Goal: Task Accomplishment & Management: Manage account settings

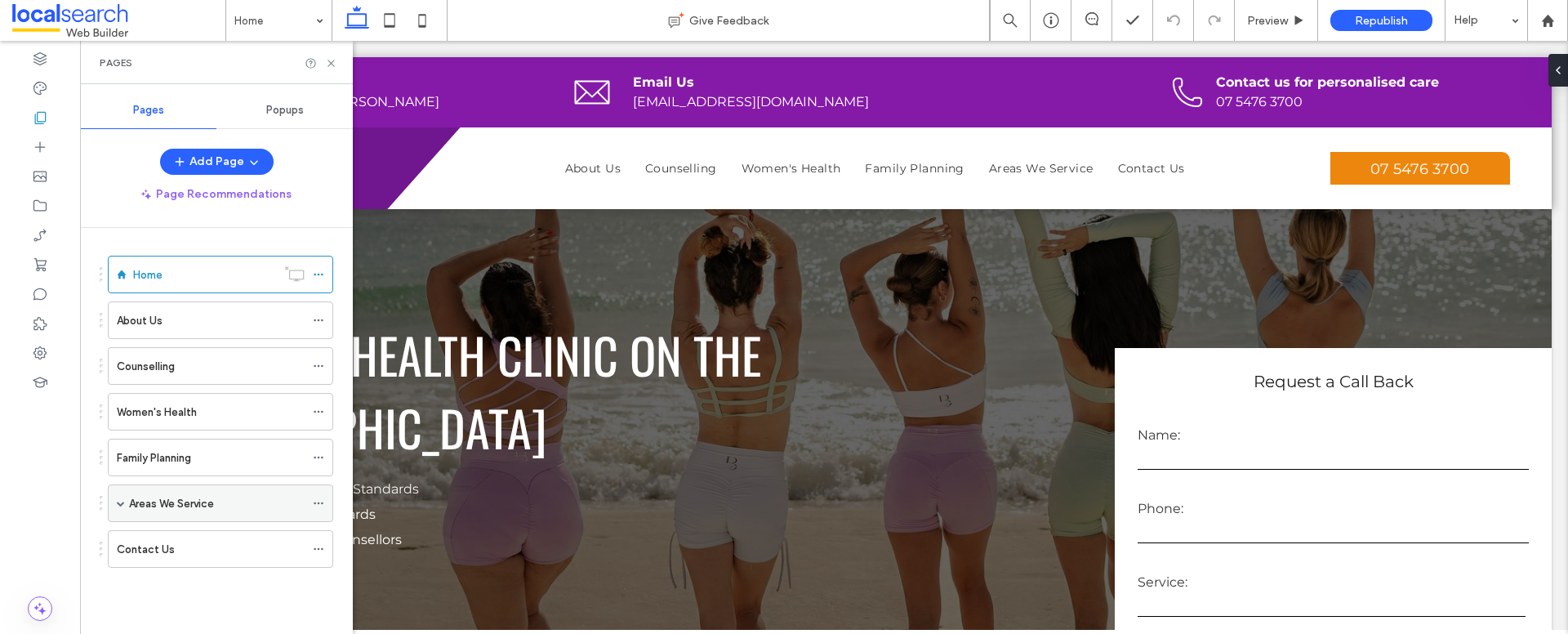
click at [311, 499] on div "Areas We Service" at bounding box center [220, 503] width 225 height 38
click at [318, 502] on use at bounding box center [318, 503] width 9 height 3
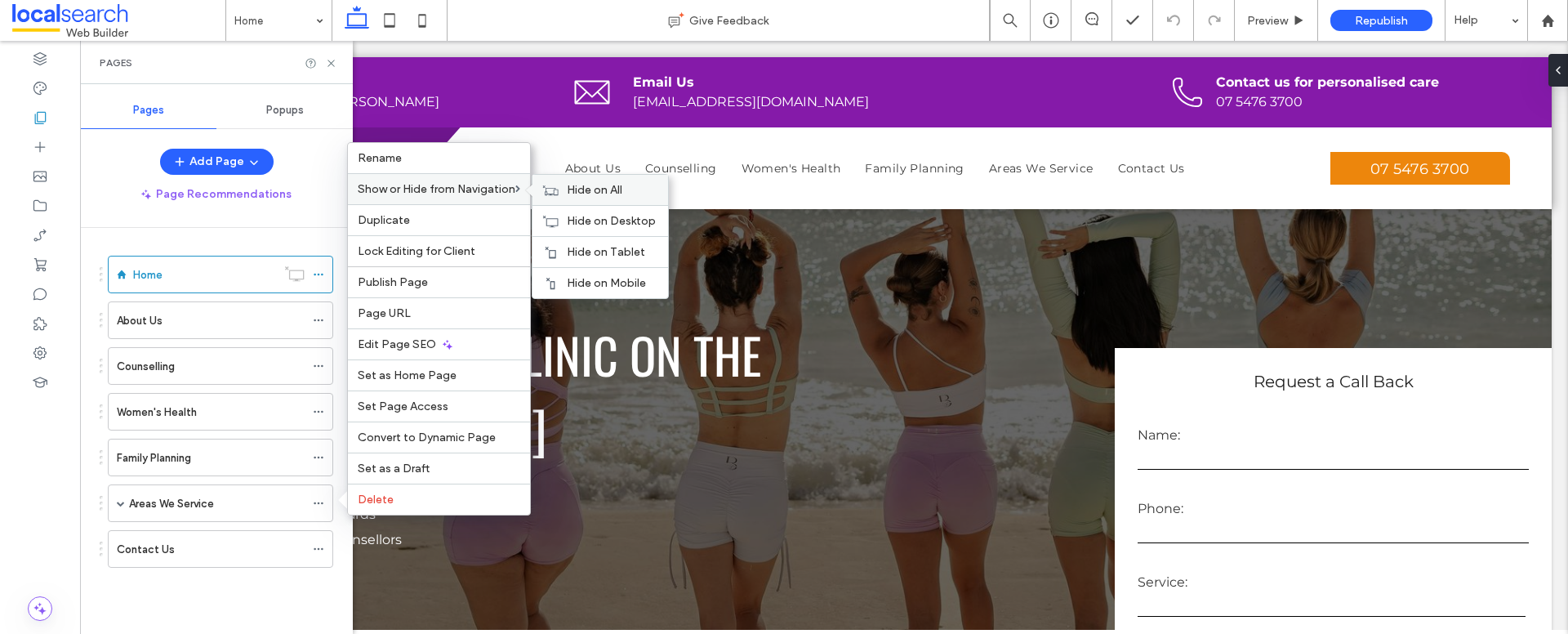
click at [595, 189] on span "Hide on All" at bounding box center [594, 190] width 55 height 14
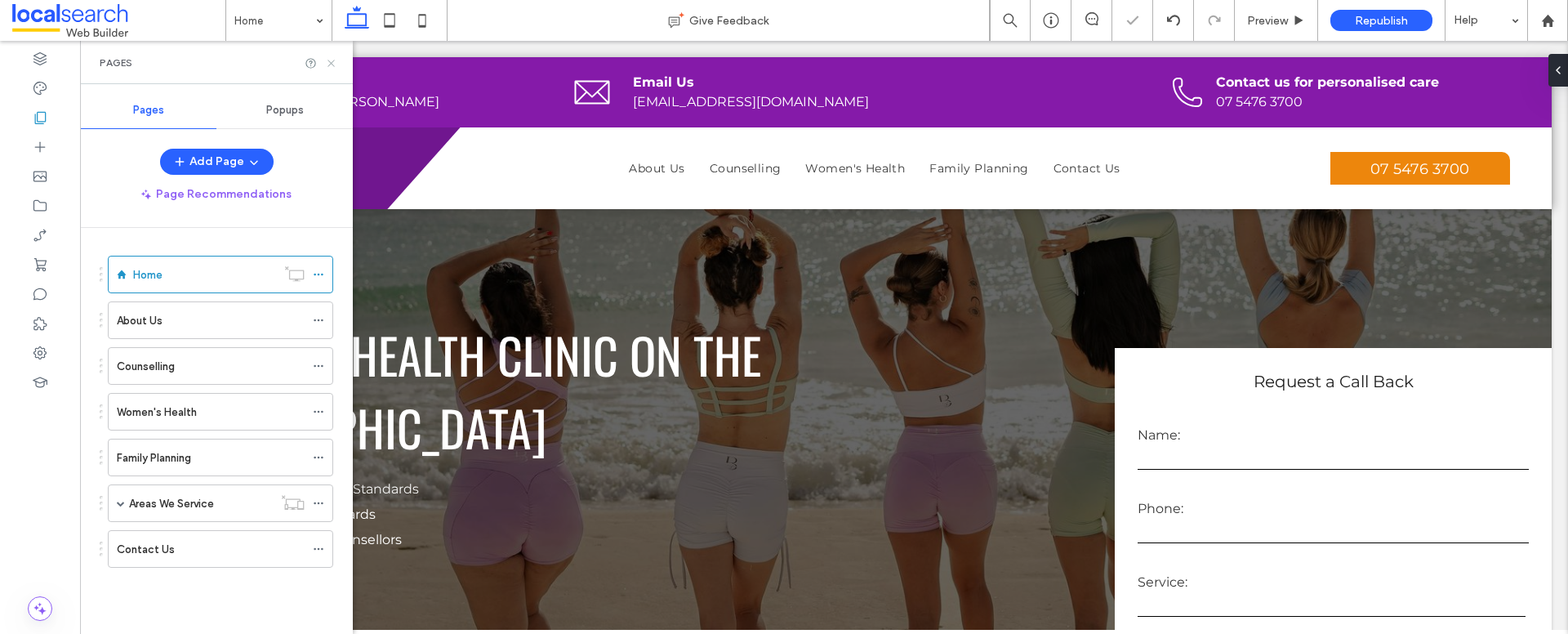
click at [333, 63] on icon at bounding box center [331, 63] width 12 height 12
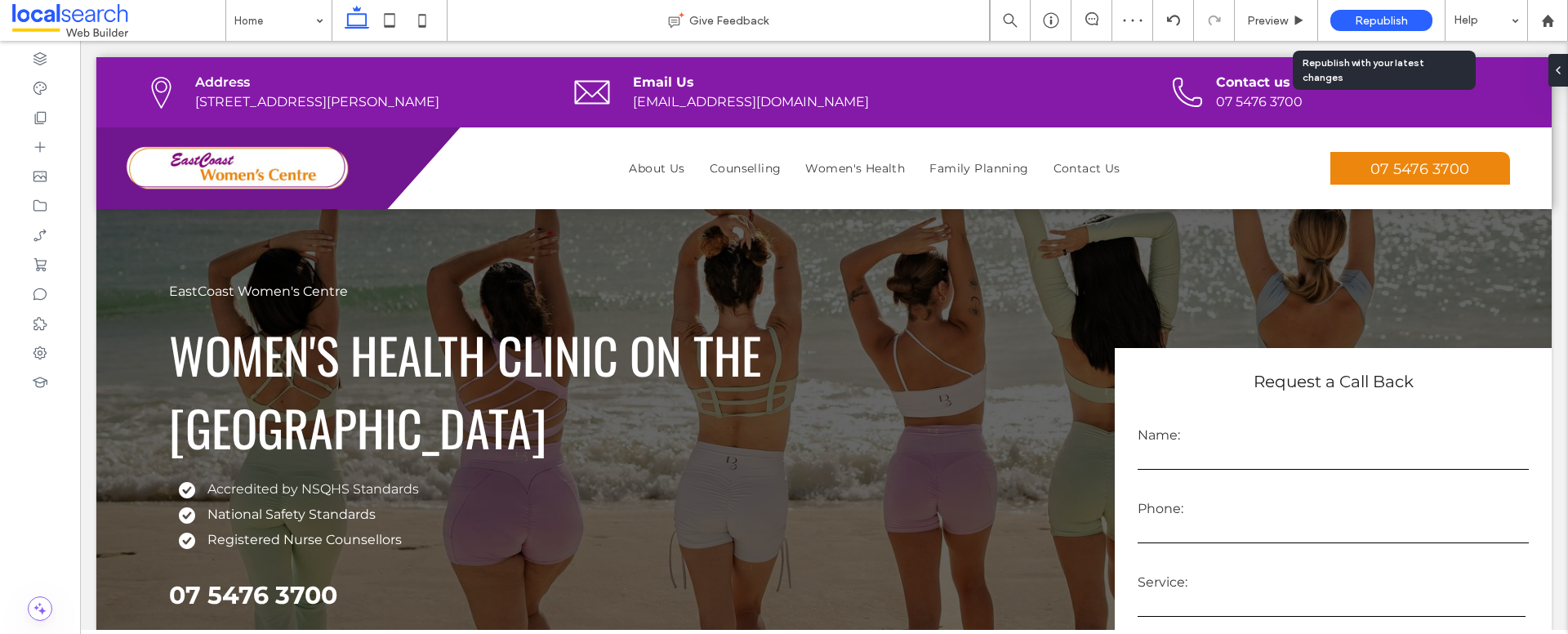
click at [1381, 17] on span "Republish" at bounding box center [1382, 20] width 53 height 14
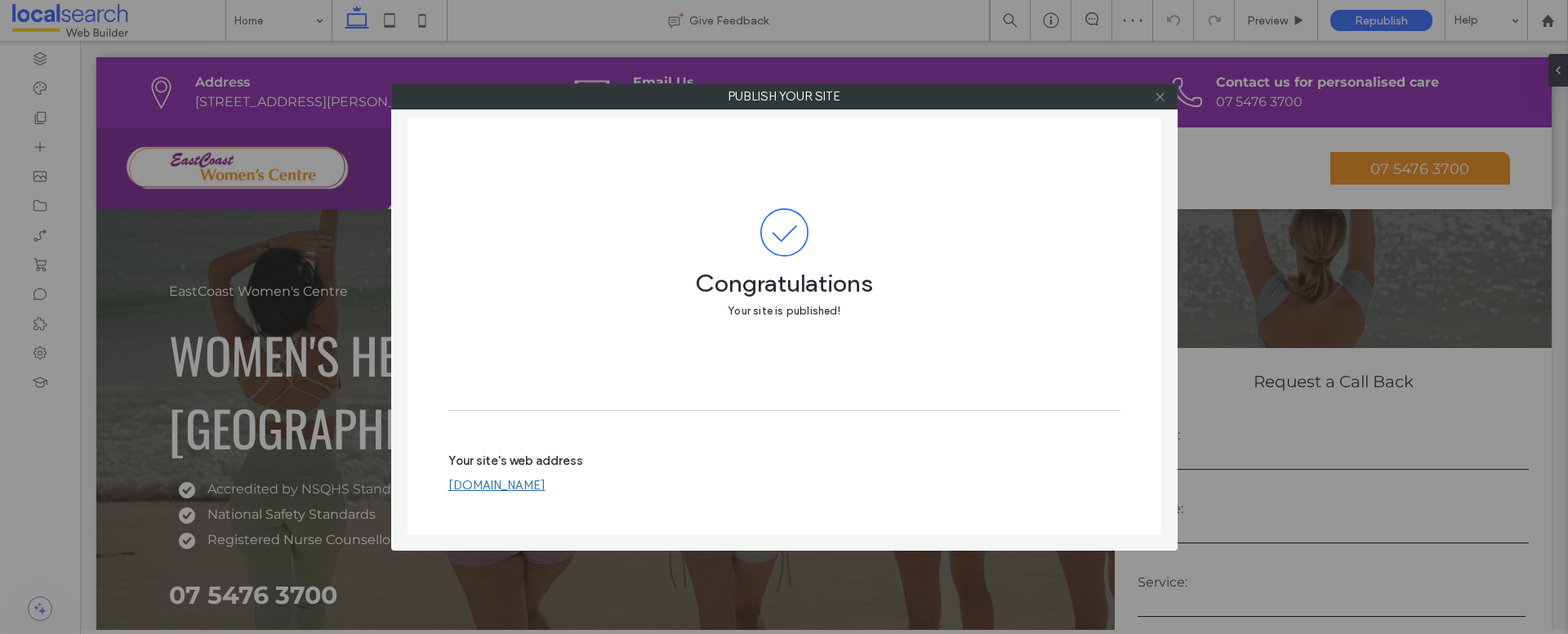
click at [1162, 99] on use at bounding box center [1160, 96] width 8 height 8
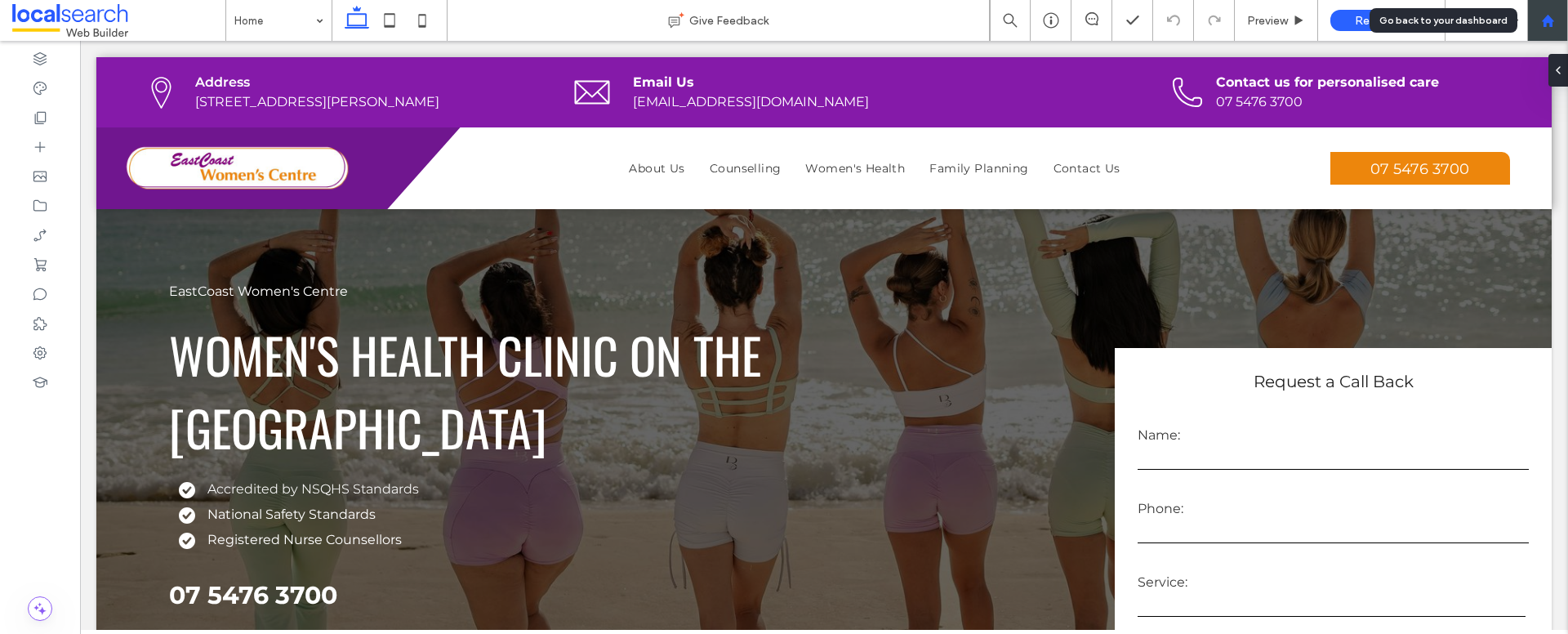
click at [1559, 20] on div at bounding box center [1548, 20] width 40 height 14
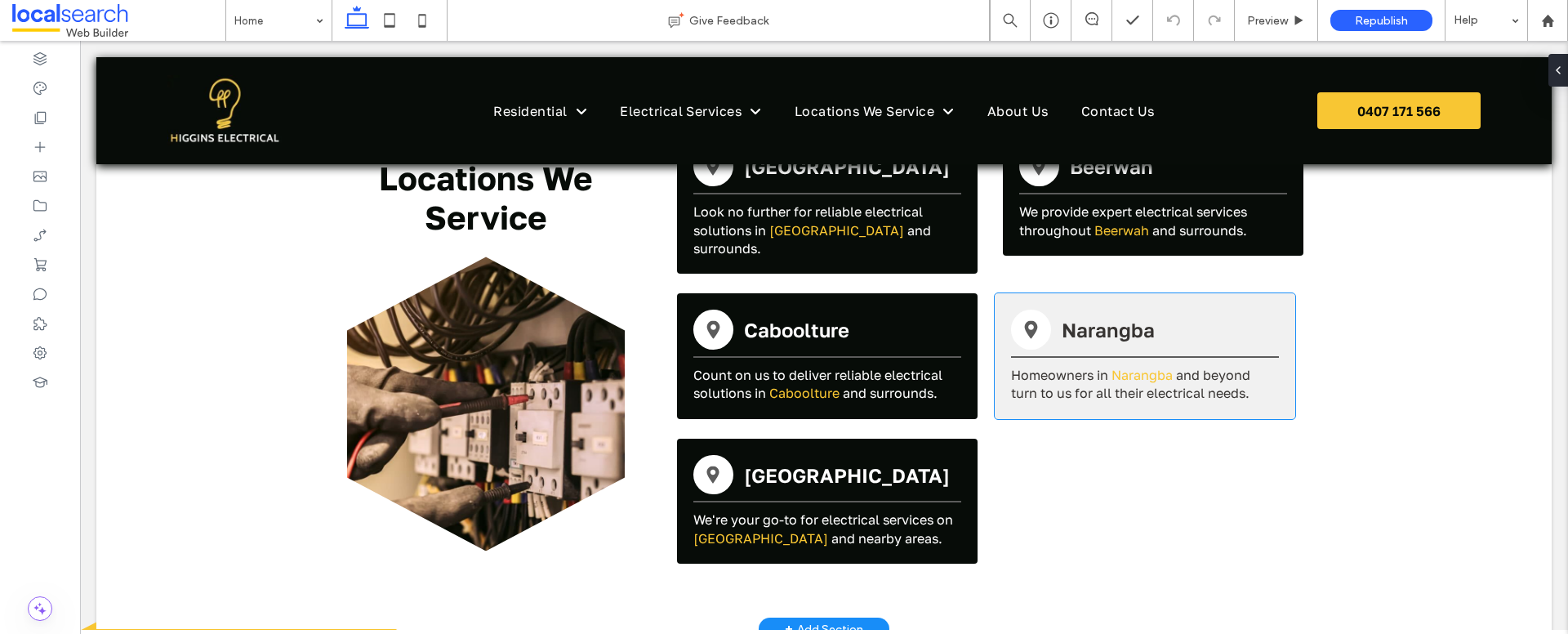
scroll to position [3458, 0]
